Goal: Information Seeking & Learning: Learn about a topic

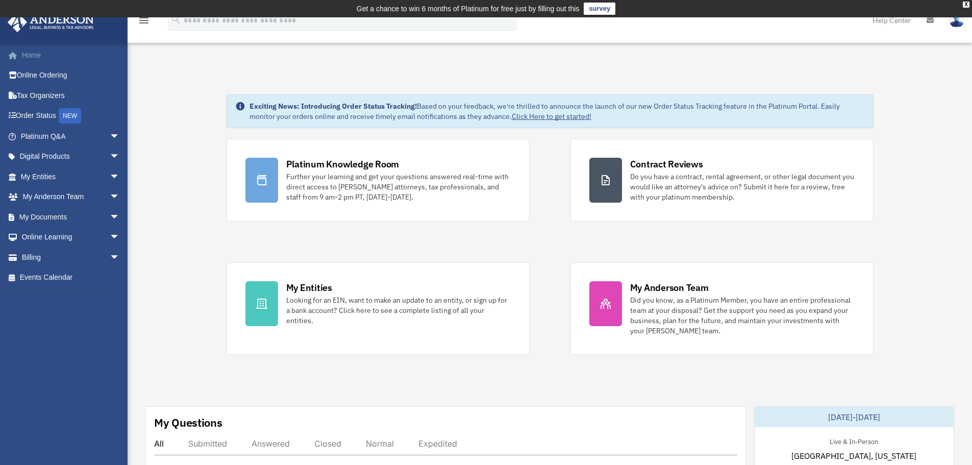
click at [28, 54] on link "Home" at bounding box center [71, 55] width 128 height 20
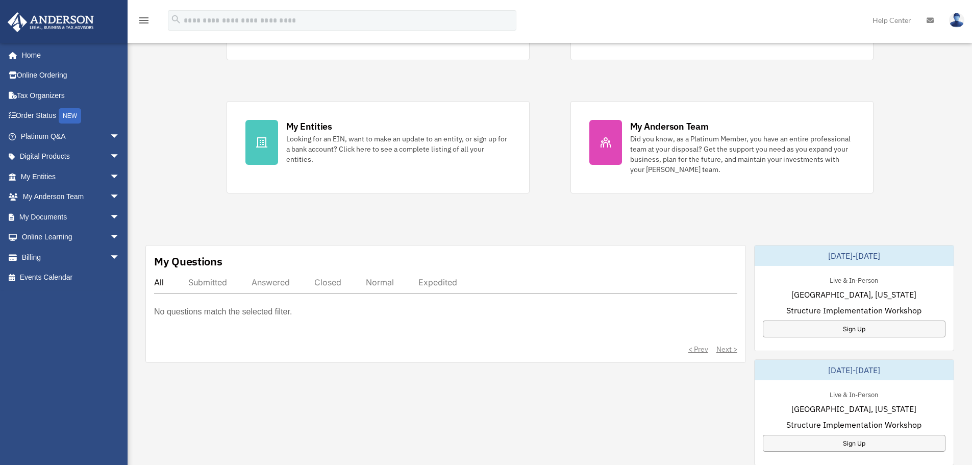
scroll to position [171, 0]
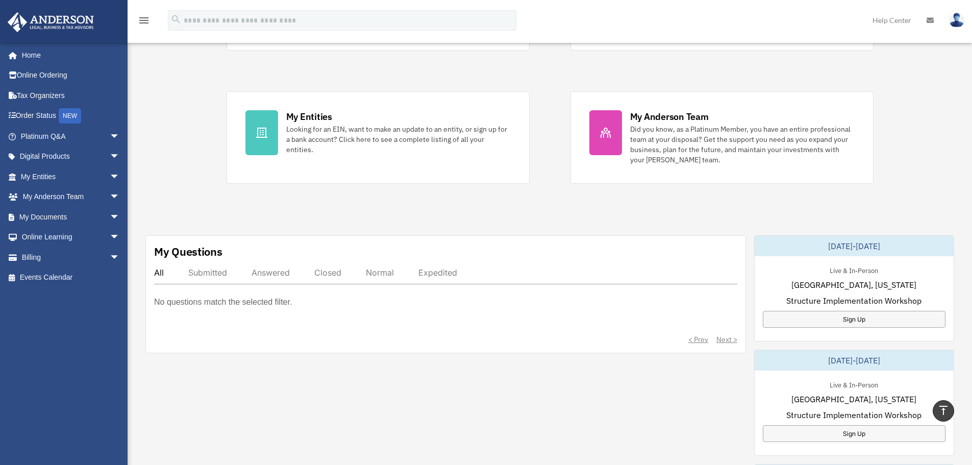
click at [208, 274] on div "Submitted" at bounding box center [207, 272] width 39 height 10
click at [160, 271] on div "All" at bounding box center [159, 272] width 10 height 10
click at [40, 136] on link "Platinum Q&A arrow_drop_down" at bounding box center [71, 136] width 128 height 20
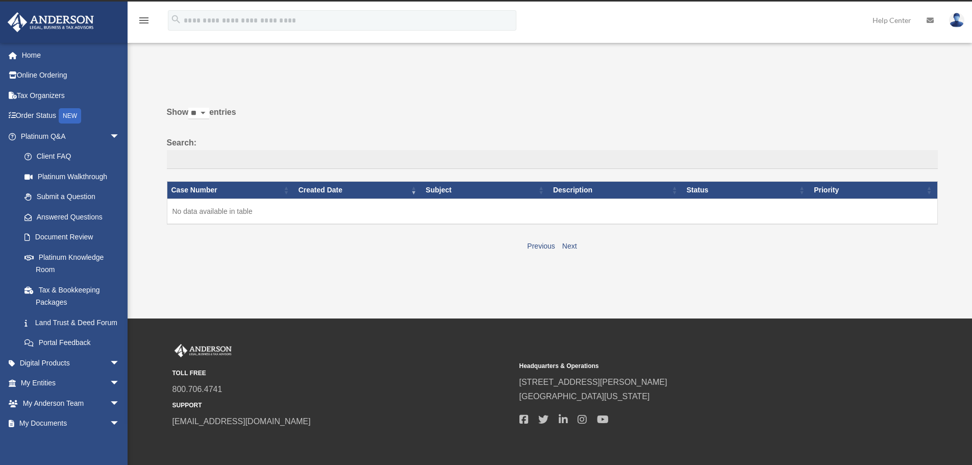
scroll to position [17, 0]
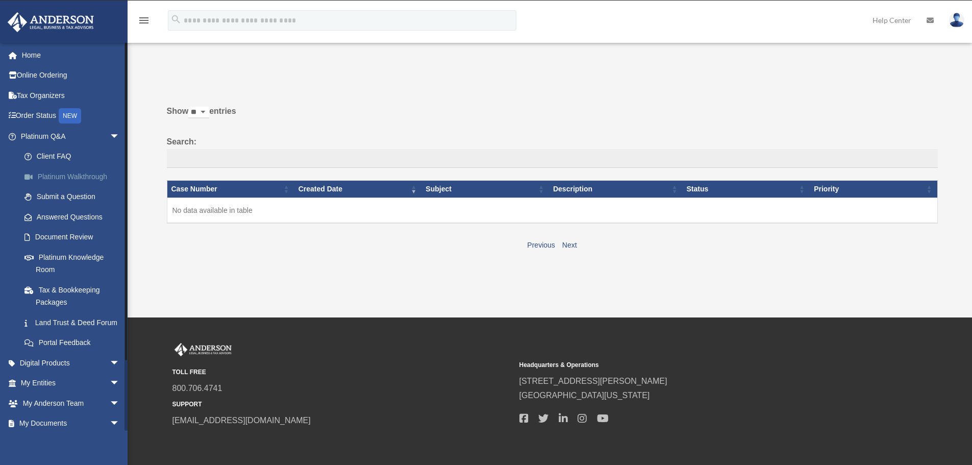
click at [60, 174] on link "Platinum Walkthrough" at bounding box center [74, 176] width 121 height 20
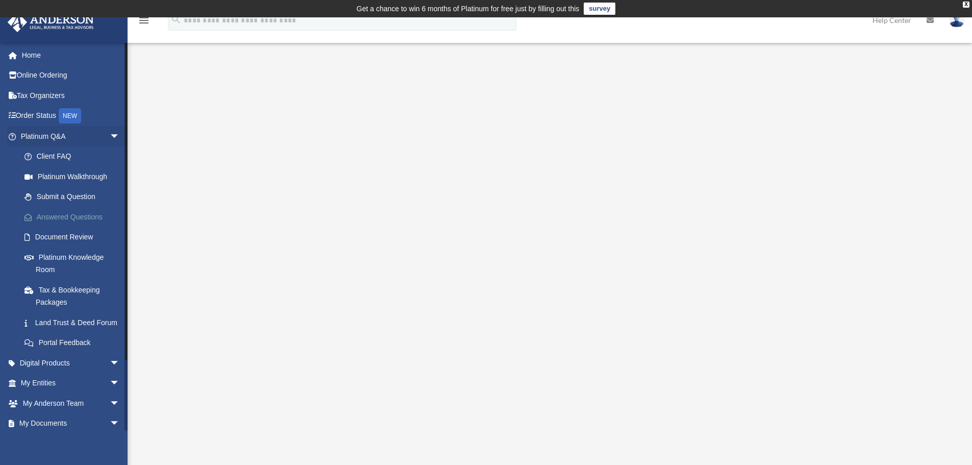
click at [66, 217] on link "Answered Questions" at bounding box center [74, 217] width 121 height 20
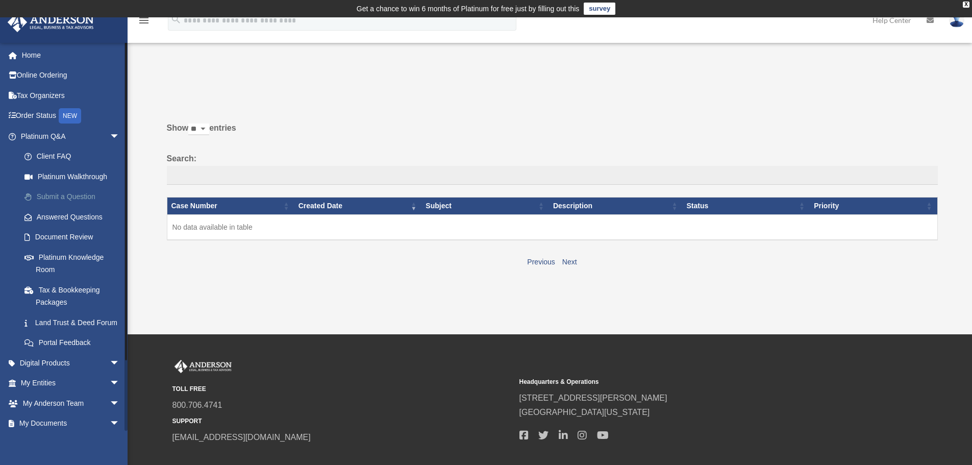
click at [65, 194] on link "Submit a Question" at bounding box center [74, 197] width 121 height 20
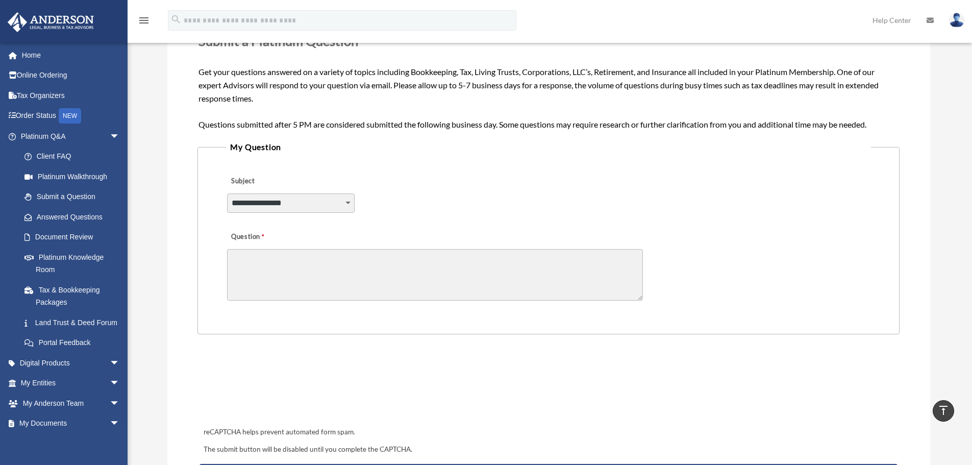
scroll to position [172, 0]
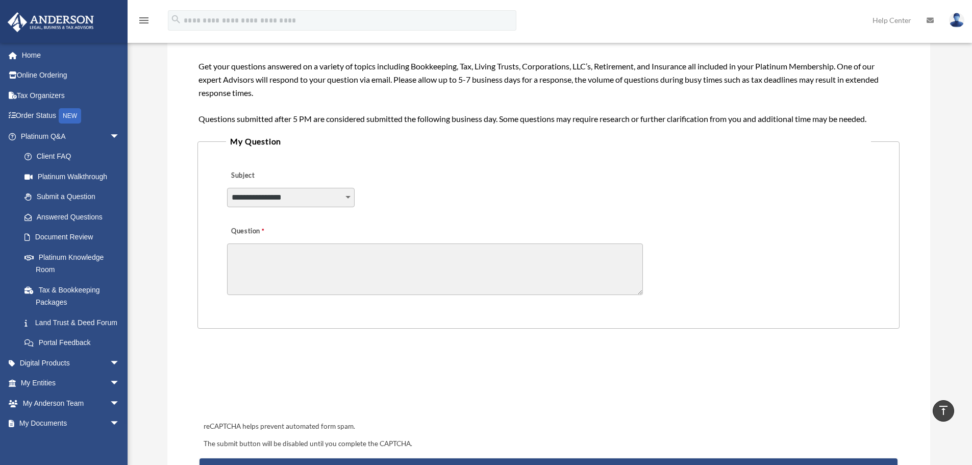
click at [348, 197] on select "**********" at bounding box center [291, 197] width 128 height 19
click at [392, 193] on div "**********" at bounding box center [548, 191] width 644 height 56
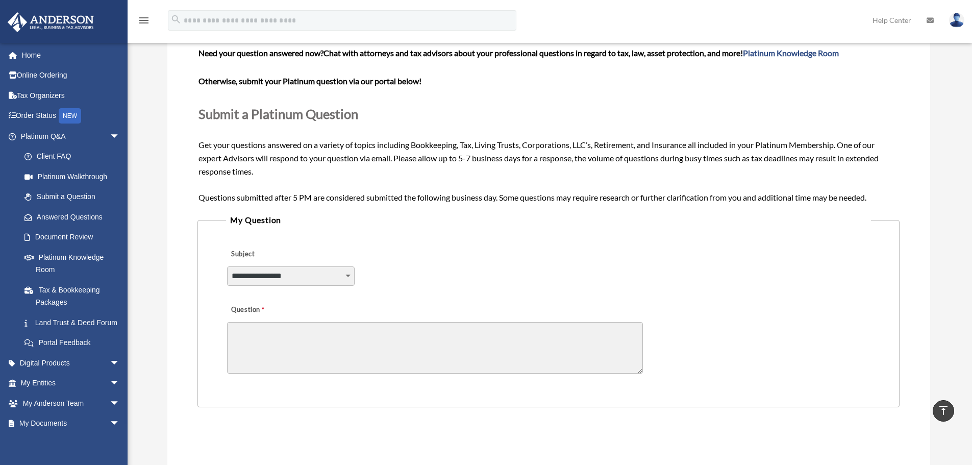
scroll to position [91, 0]
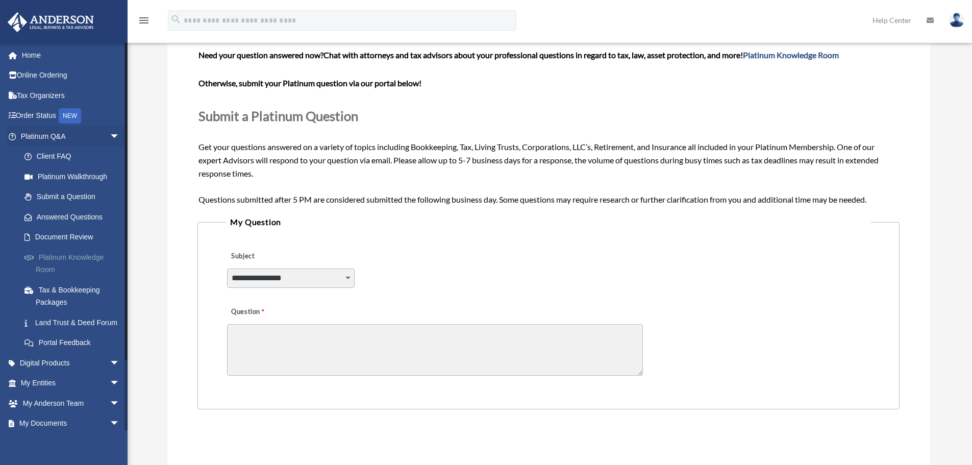
click at [65, 255] on link "Platinum Knowledge Room" at bounding box center [74, 263] width 121 height 33
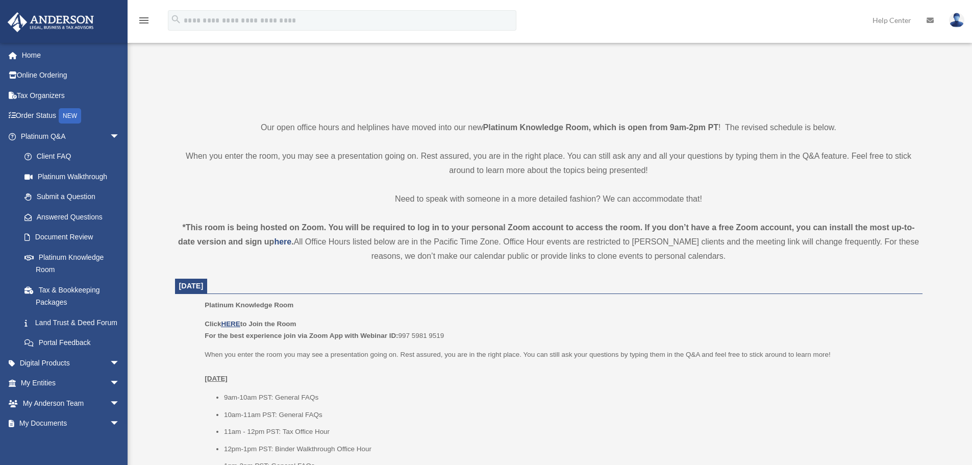
scroll to position [194, 0]
drag, startPoint x: 399, startPoint y: 333, endPoint x: 449, endPoint y: 332, distance: 50.0
click at [449, 332] on p "Click HERE to Join the Room For the best experience join via Zoom App with Webi…" at bounding box center [560, 328] width 710 height 24
copy p "997 5981 9519"
click at [263, 324] on b "Click HERE to Join the Room" at bounding box center [250, 322] width 91 height 8
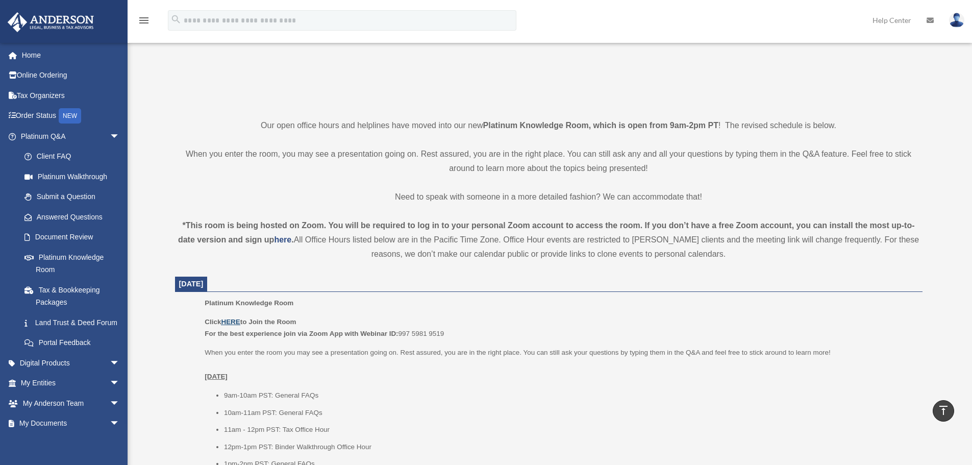
click at [231, 321] on u "HERE" at bounding box center [230, 322] width 19 height 8
